Goal: Information Seeking & Learning: Learn about a topic

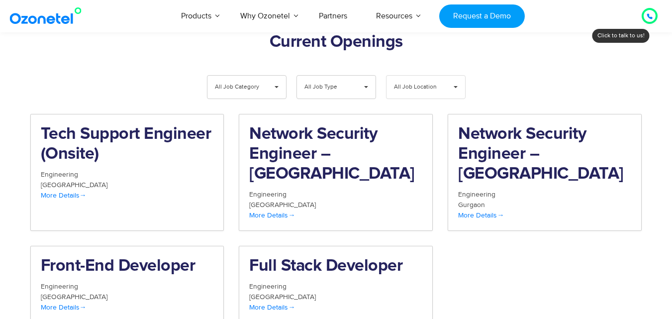
click at [425, 76] on span "All Job Location" at bounding box center [417, 87] width 47 height 23
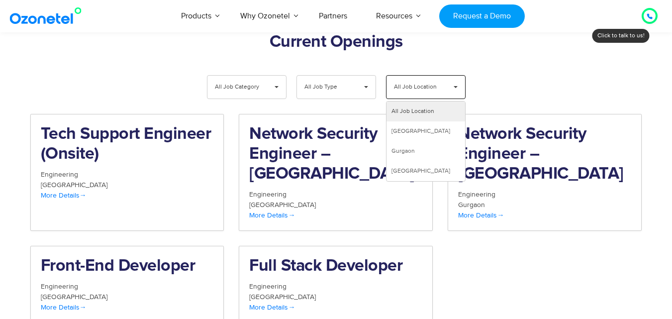
click at [477, 212] on div "Tech Support Engineer (Onsite) Engineering [GEOGRAPHIC_DATA] More Details Netwo…" at bounding box center [336, 226] width 627 height 224
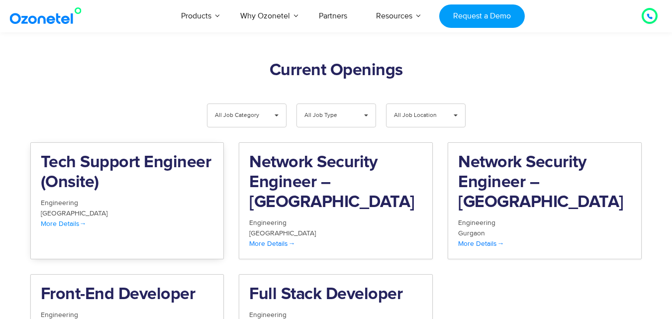
scroll to position [938, 0]
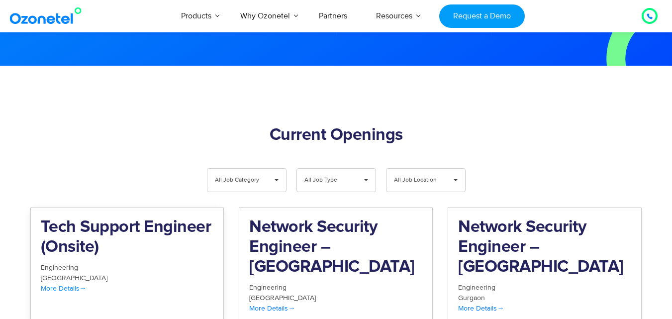
click at [65, 284] on span "More Details" at bounding box center [64, 288] width 46 height 8
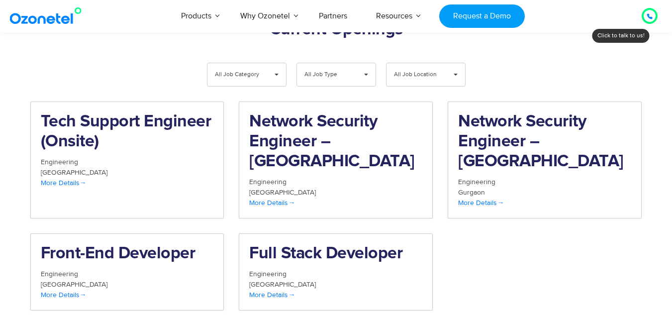
scroll to position [1051, 0]
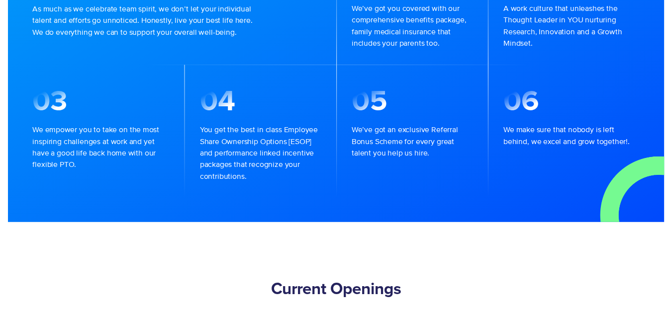
scroll to position [16, 0]
